Goal: Information Seeking & Learning: Learn about a topic

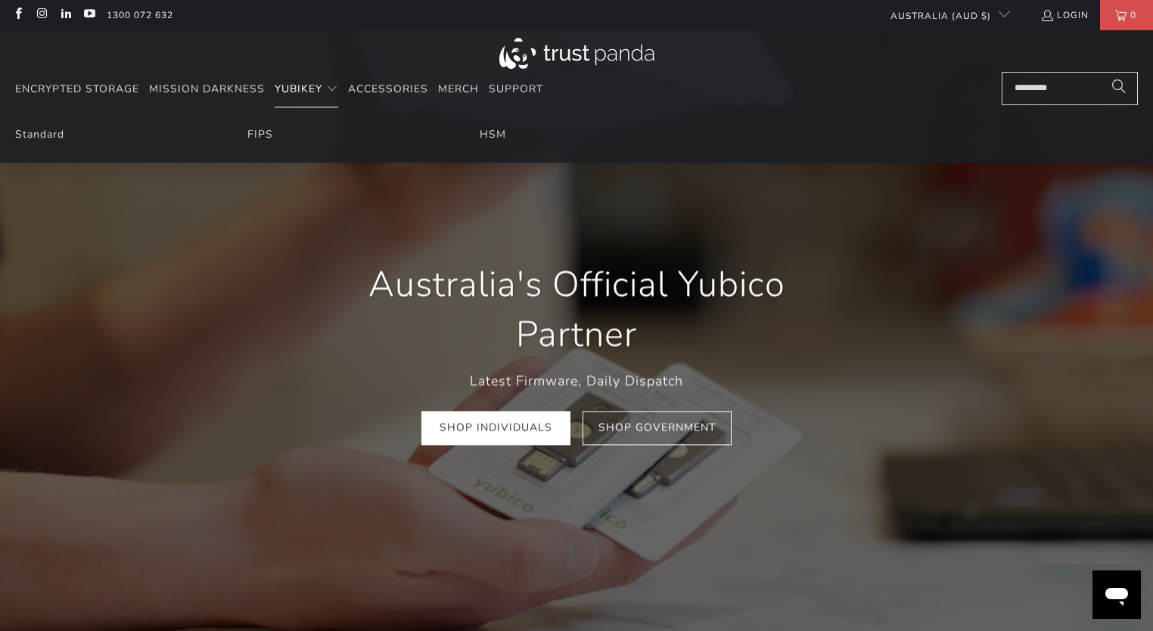
click at [309, 97] on summary "YubiKey" at bounding box center [307, 90] width 64 height 36
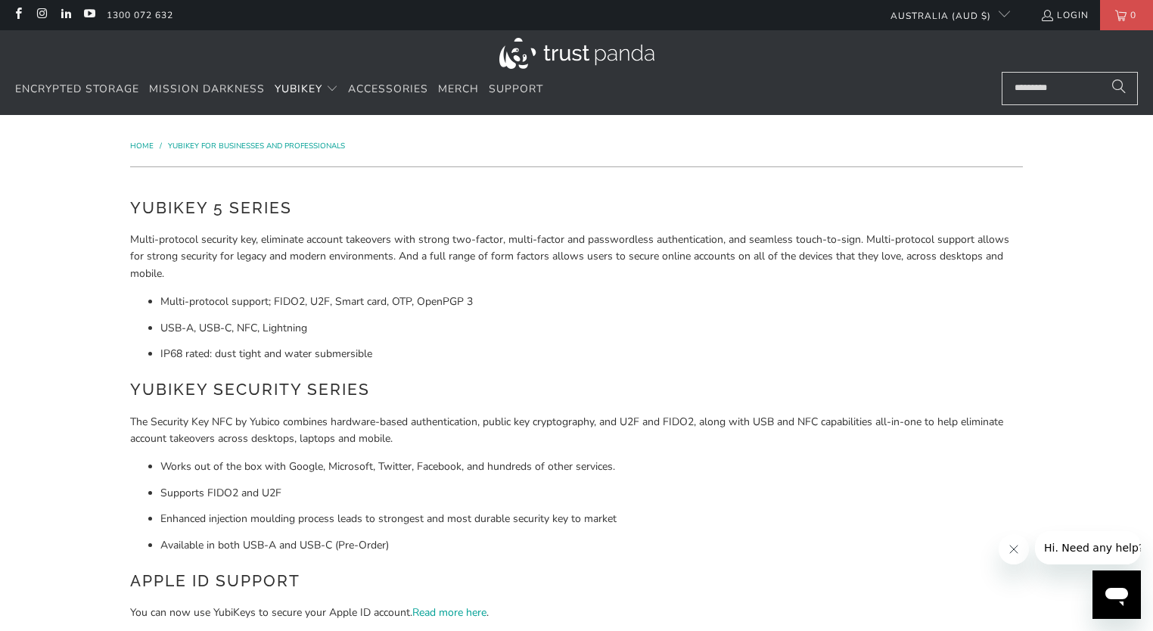
drag, startPoint x: 284, startPoint y: 490, endPoint x: 160, endPoint y: 494, distance: 124.9
click at [160, 494] on ul "Works out of the box with Google, Microsoft, Twitter, Facebook, and hundreds of…" at bounding box center [576, 505] width 893 height 95
click at [286, 505] on ul "Works out of the box with Google, Microsoft, Twitter, Facebook, and hundreds of…" at bounding box center [576, 505] width 893 height 95
copy li "Supports FIDO2 and U2F"
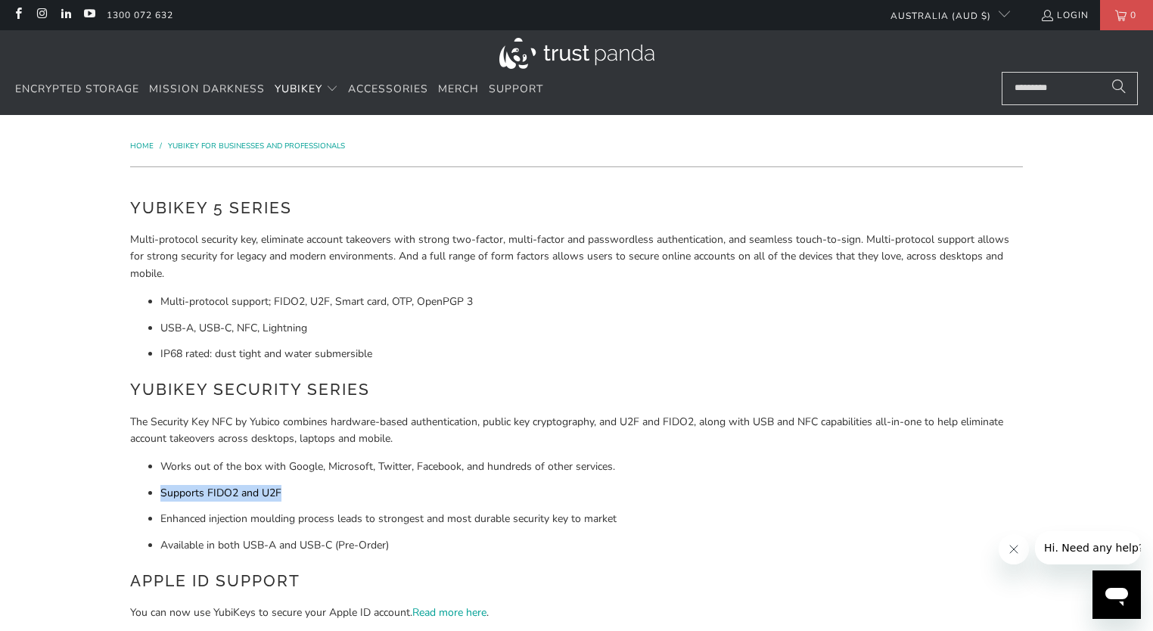
drag, startPoint x: 287, startPoint y: 497, endPoint x: 158, endPoint y: 484, distance: 129.2
click at [157, 484] on ul "Works out of the box with Google, Microsoft, Twitter, Facebook, and hundreds of…" at bounding box center [576, 505] width 893 height 95
click at [388, 371] on div "YubiKey 5 Series Multi-protocol security key, eliminate account takeovers with …" at bounding box center [576, 505] width 893 height 619
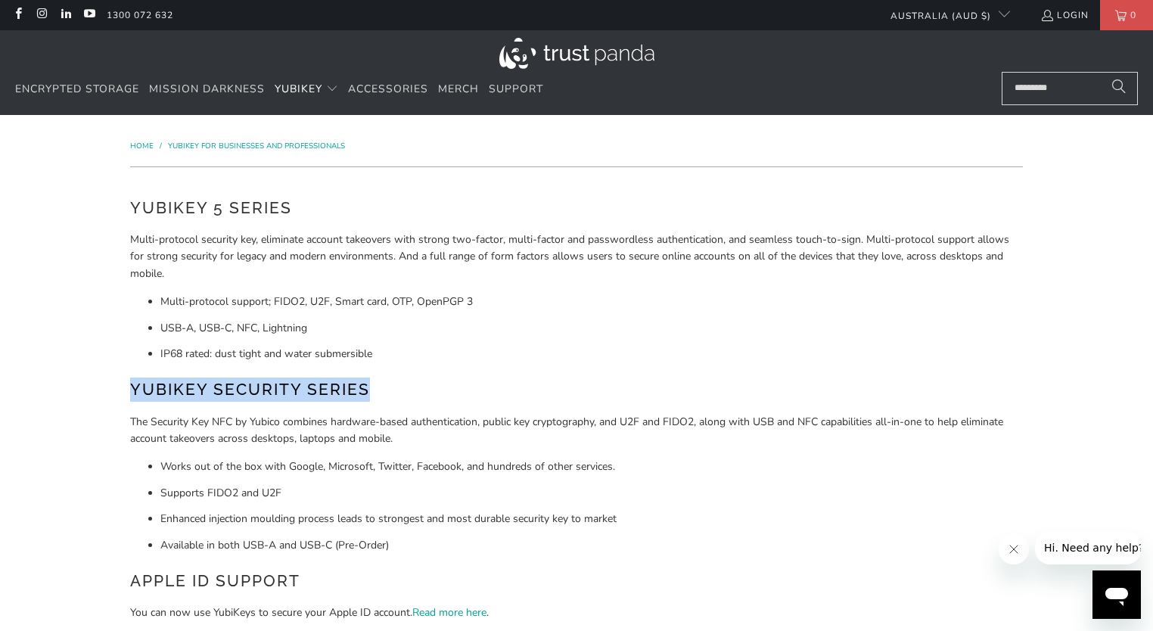
drag, startPoint x: 187, startPoint y: 389, endPoint x: 390, endPoint y: 386, distance: 203.5
click at [390, 386] on div "YubiKey 5 Series Multi-protocol security key, eliminate account takeovers with …" at bounding box center [577, 506] width 908 height 648
click at [408, 390] on h2 "YubiKey Security Series" at bounding box center [576, 389] width 893 height 24
copy h2 "YubiKey Security Series"
click at [411, 374] on div "YubiKey 5 Series Multi-protocol security key, eliminate account takeovers with …" at bounding box center [576, 505] width 893 height 619
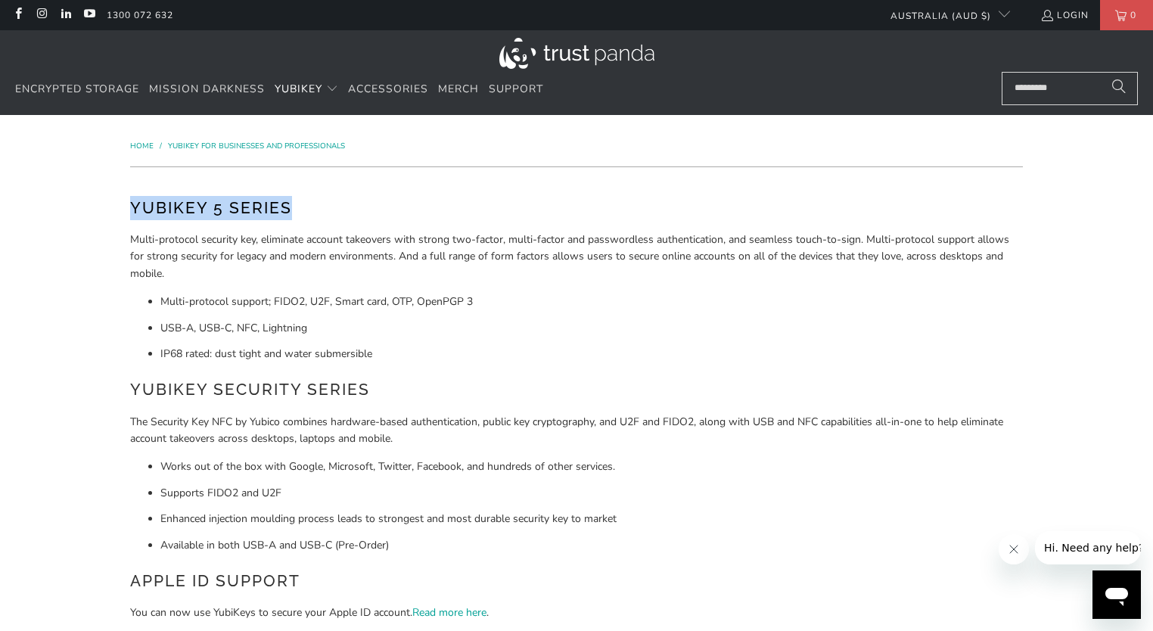
drag, startPoint x: 257, startPoint y: 211, endPoint x: 126, endPoint y: 207, distance: 131.7
click at [126, 207] on div "YubiKey 5 Series Multi-protocol security key, eliminate account takeovers with …" at bounding box center [577, 506] width 908 height 648
copy h2 "YubiKey 5 Series"
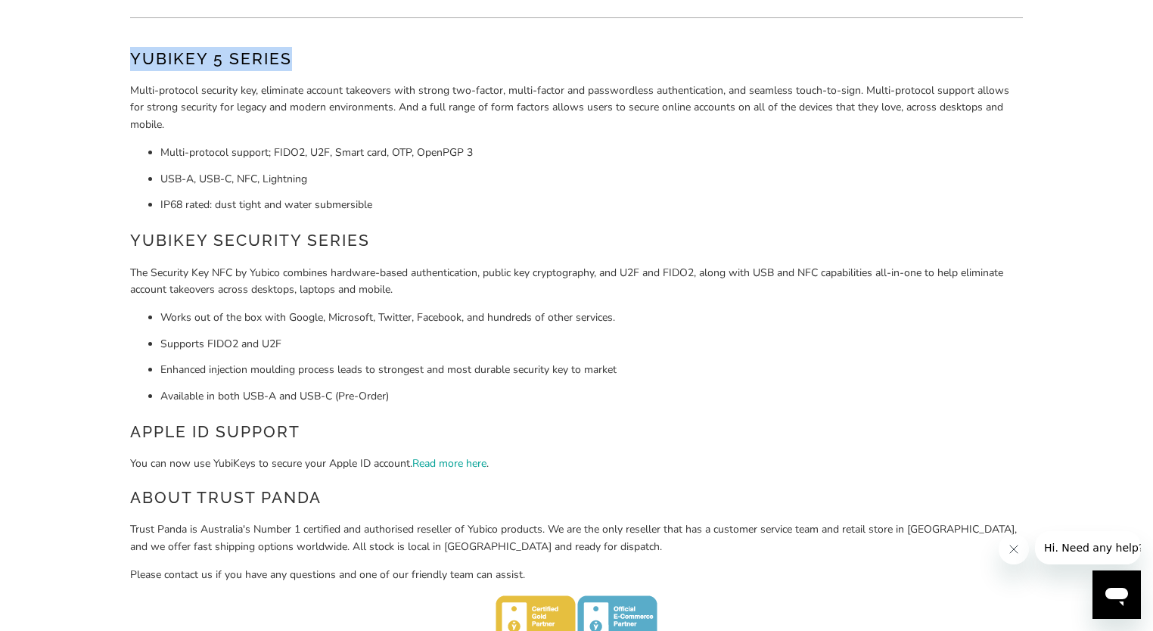
scroll to position [76, 0]
